Goal: Task Accomplishment & Management: Use online tool/utility

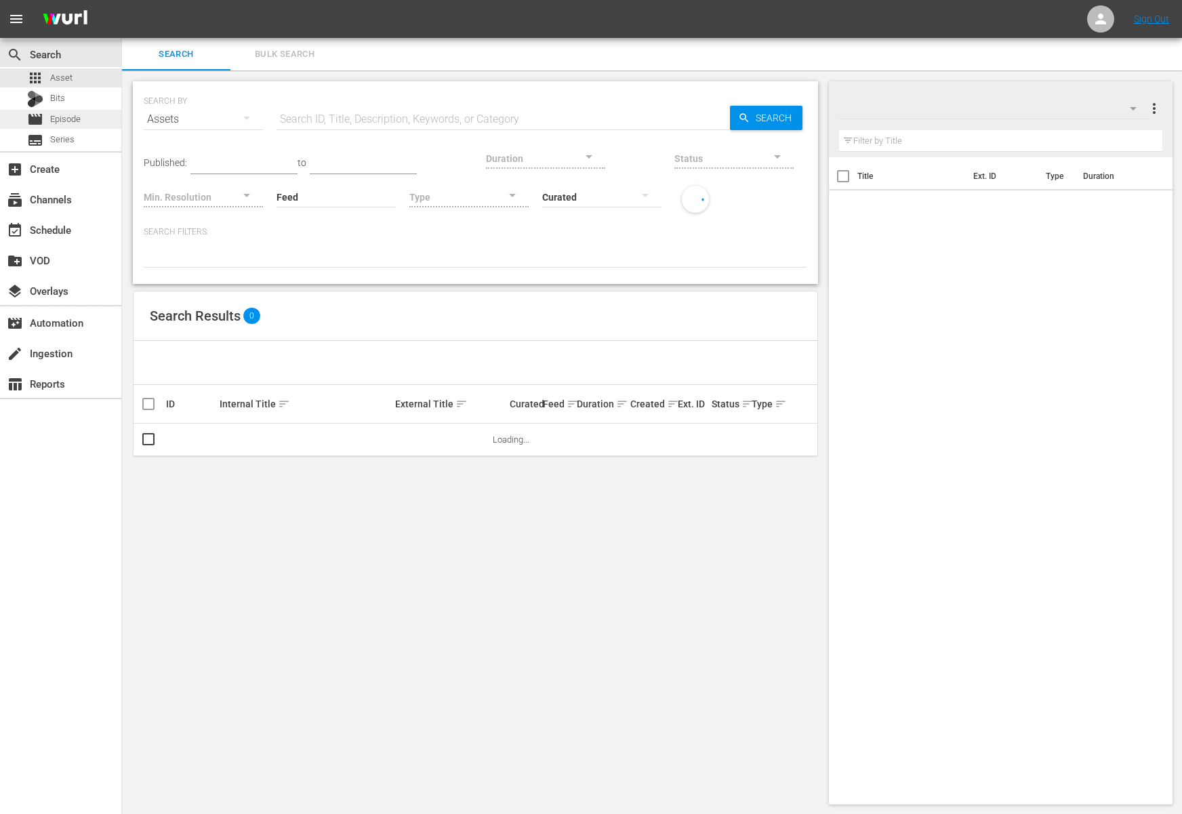
click at [67, 125] on span "Episode" at bounding box center [65, 120] width 30 height 14
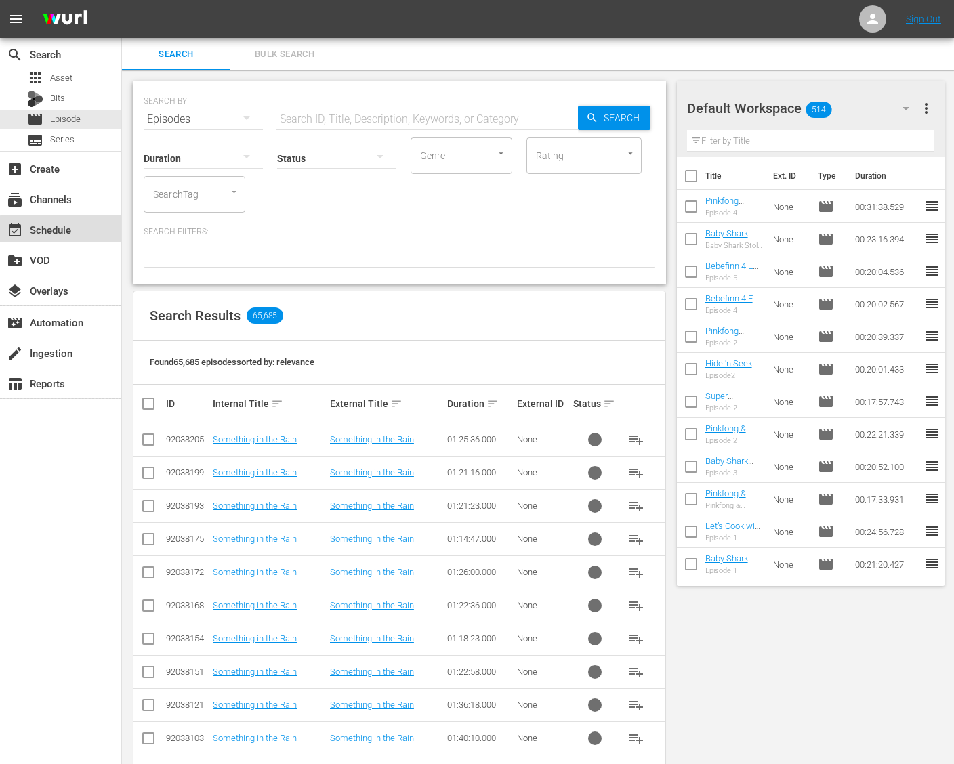
click at [64, 230] on div "event_available Schedule" at bounding box center [38, 228] width 76 height 12
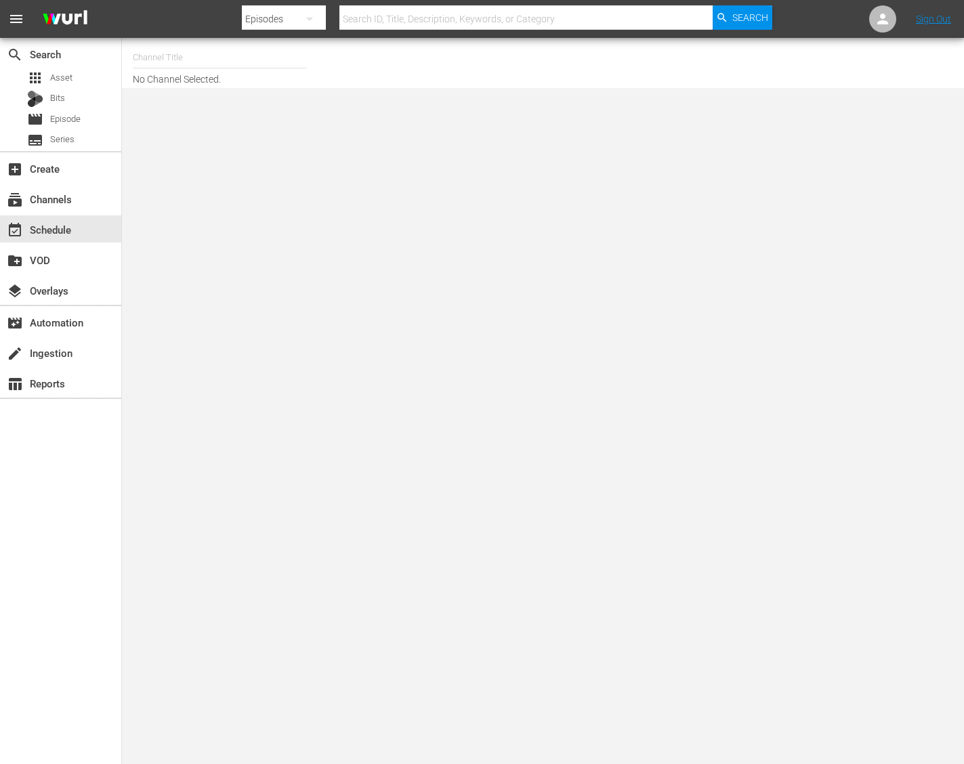
click at [232, 69] on input "text" at bounding box center [220, 57] width 174 height 33
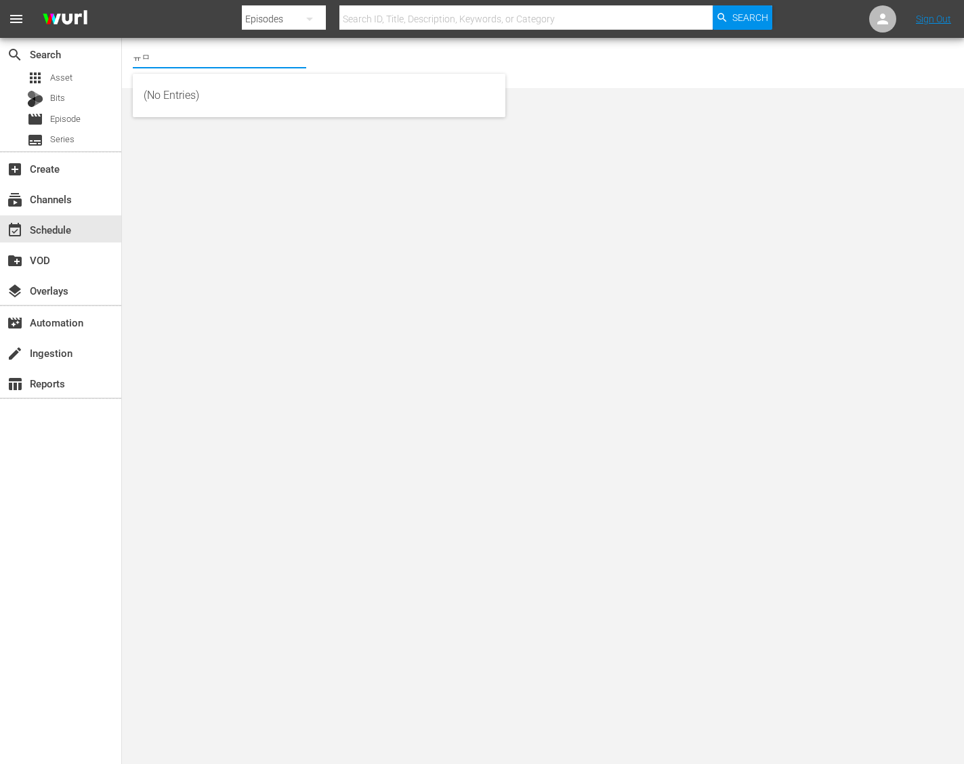
type input "ㅠ"
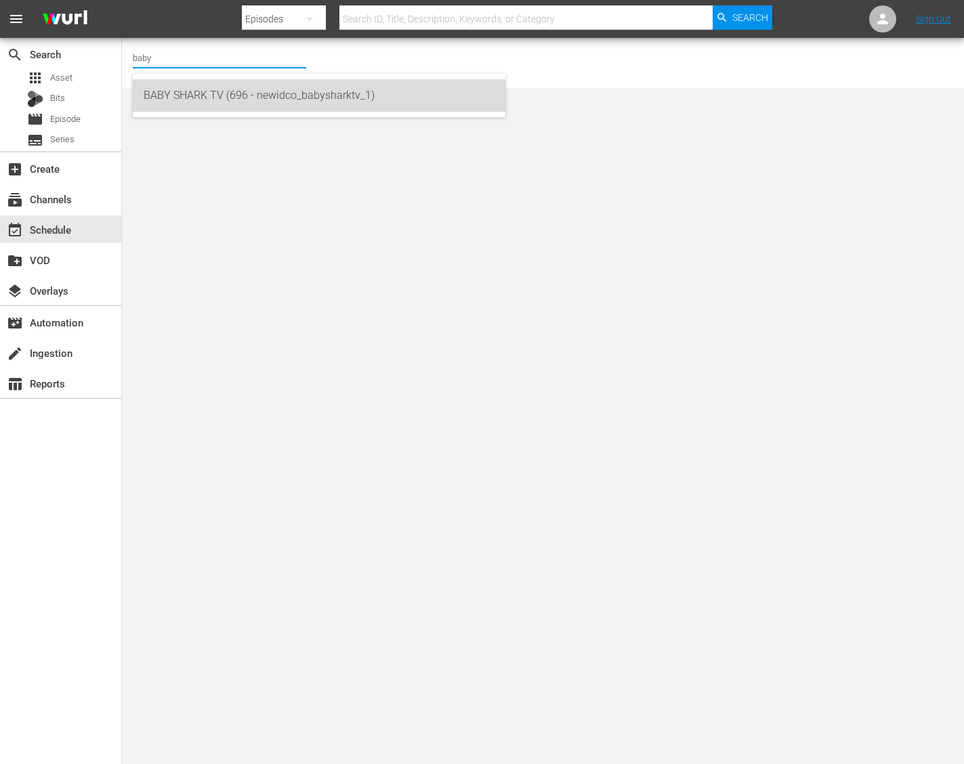
click at [227, 84] on div "BABY SHARK TV (696 - newidco_babysharktv_1)" at bounding box center [319, 95] width 351 height 33
type input "BABY SHARK TV (696 - newidco_babysharktv_1)"
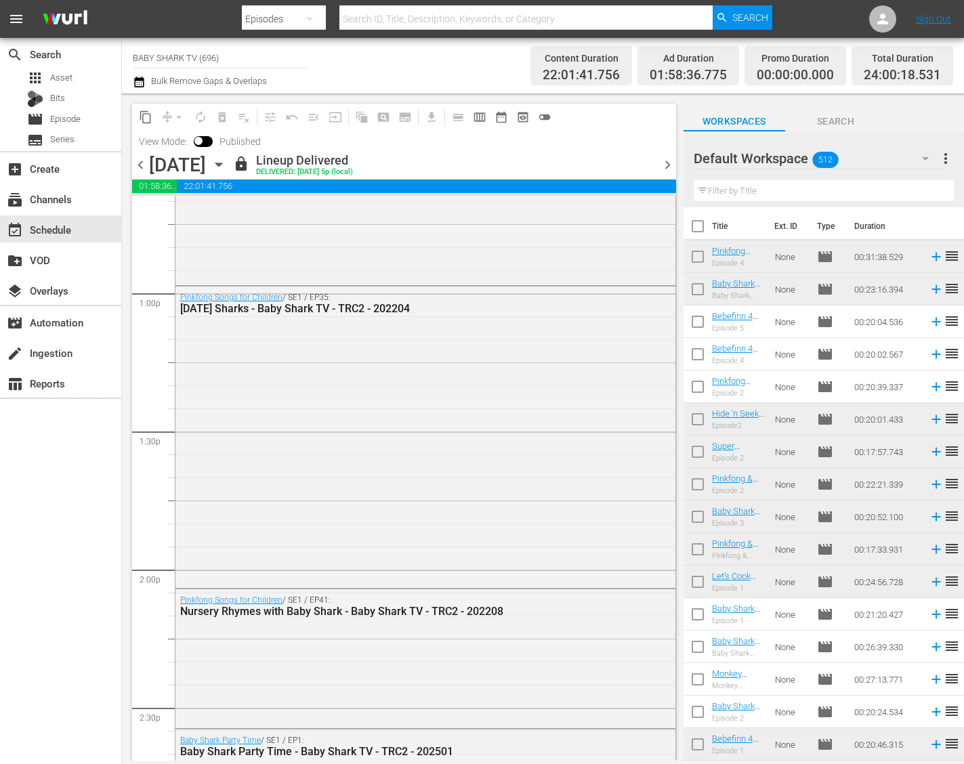
scroll to position [3679, 0]
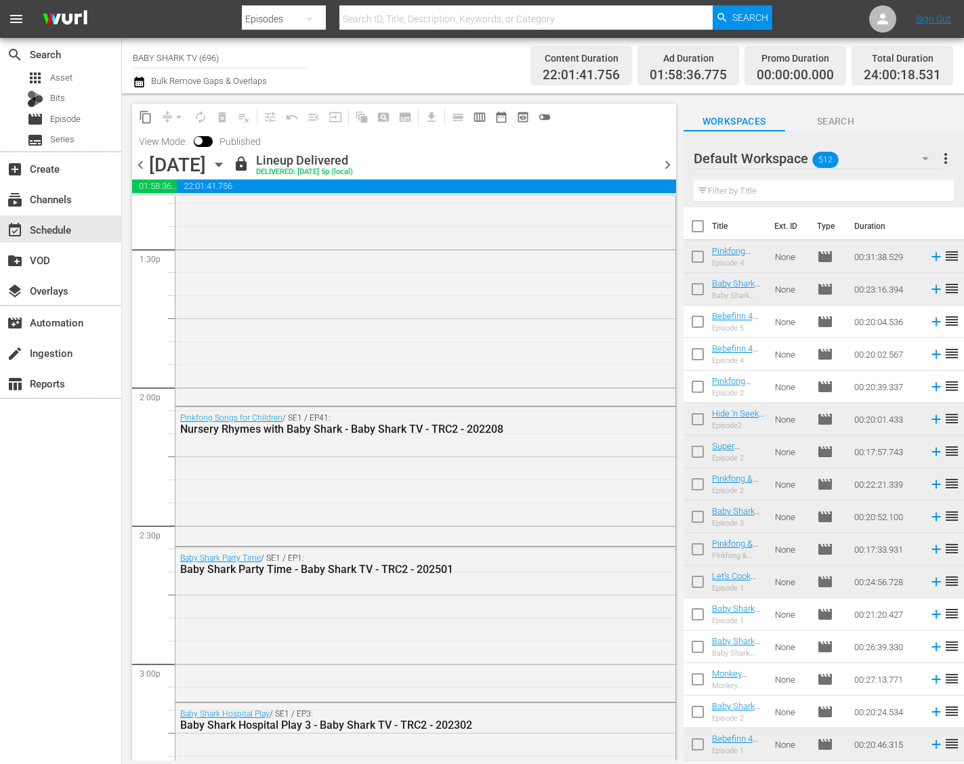
click at [226, 163] on icon "button" at bounding box center [218, 164] width 15 height 15
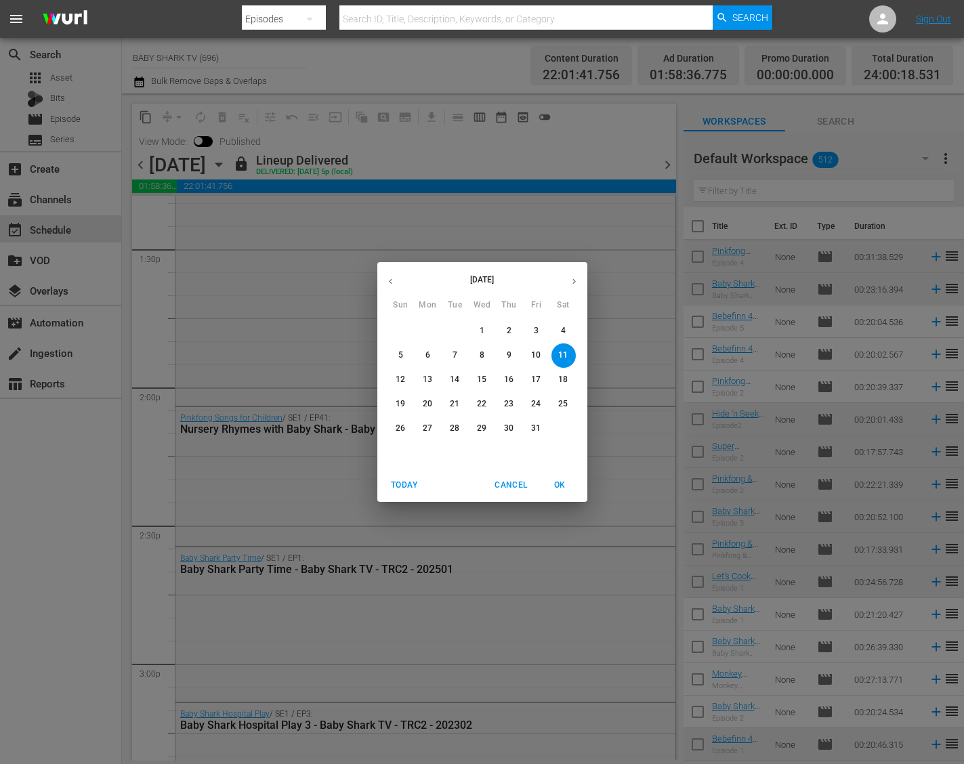
click at [531, 383] on p "17" at bounding box center [535, 380] width 9 height 12
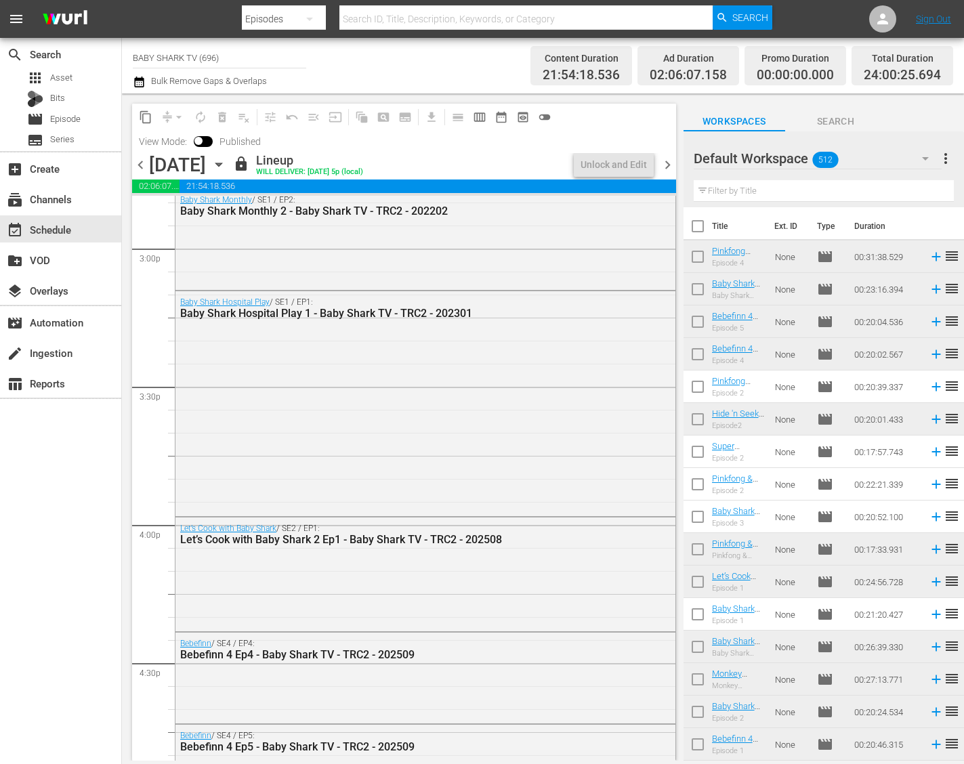
scroll to position [3772, 0]
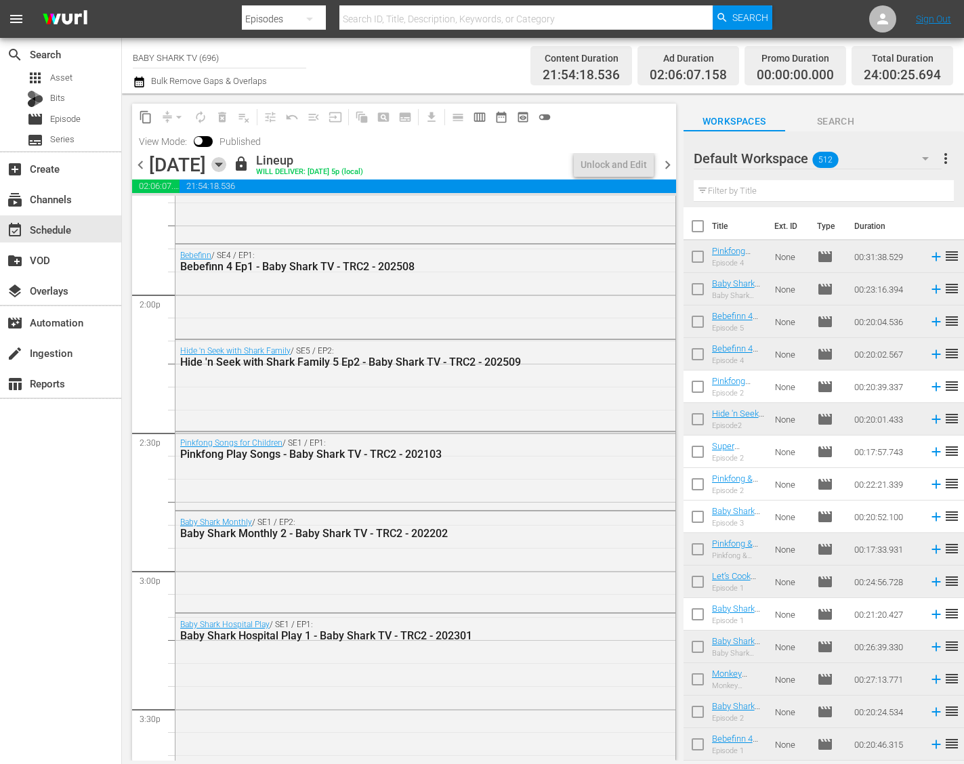
click at [226, 164] on icon "button" at bounding box center [218, 164] width 15 height 15
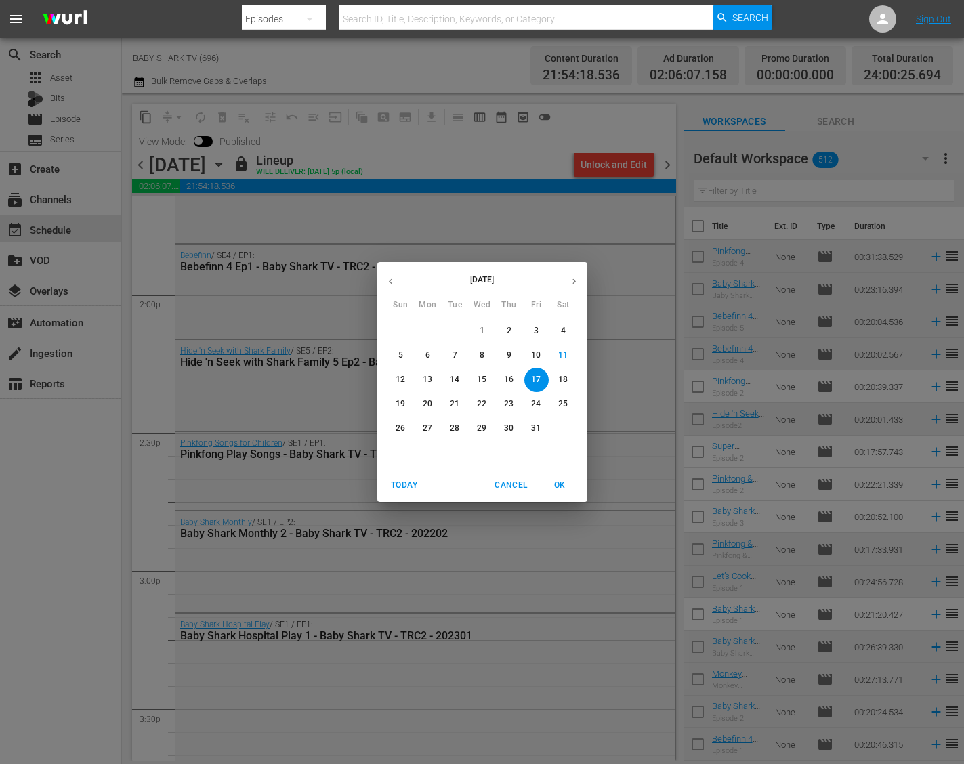
click at [567, 376] on p "18" at bounding box center [562, 380] width 9 height 12
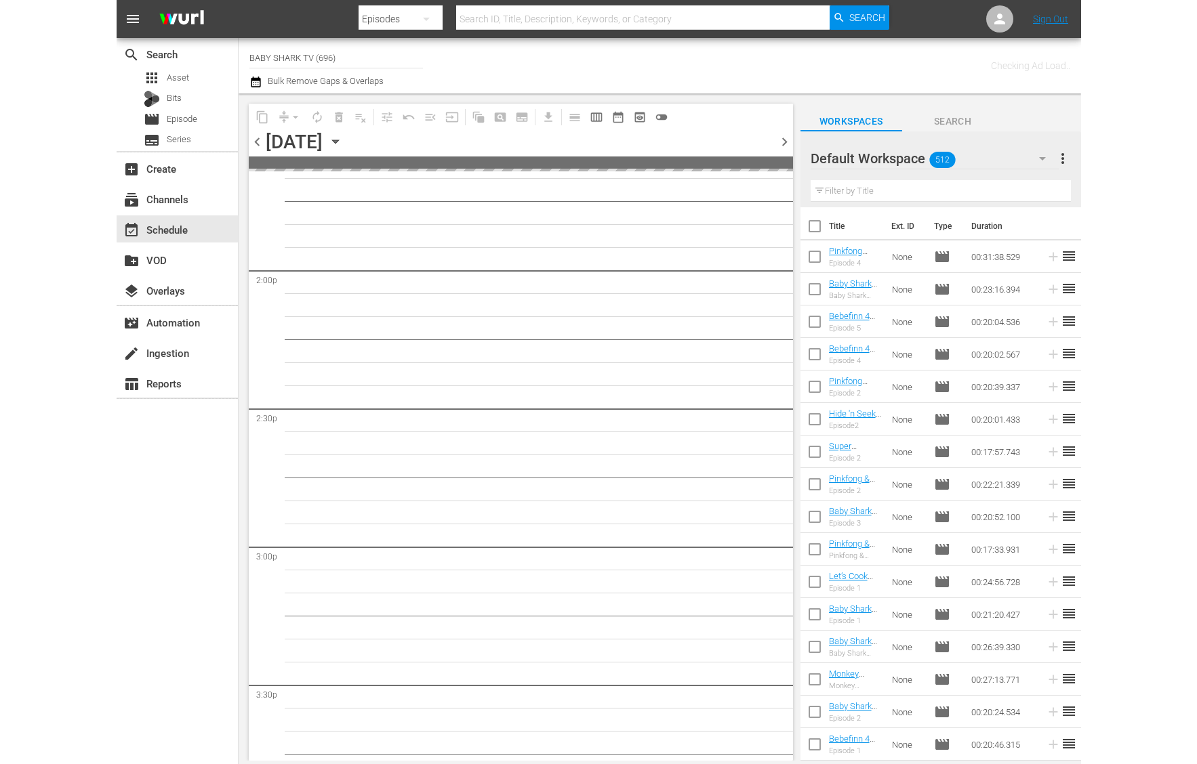
scroll to position [4095, 0]
